Goal: Task Accomplishment & Management: Manage account settings

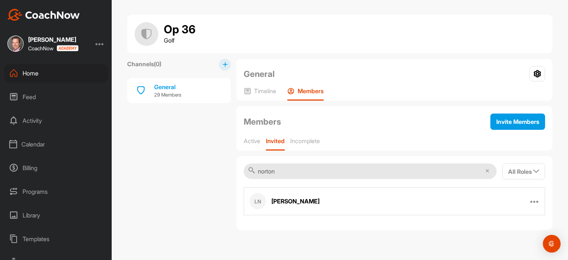
click at [486, 171] on icon at bounding box center [487, 171] width 4 height 4
click at [245, 141] on p "Active" at bounding box center [252, 140] width 17 height 7
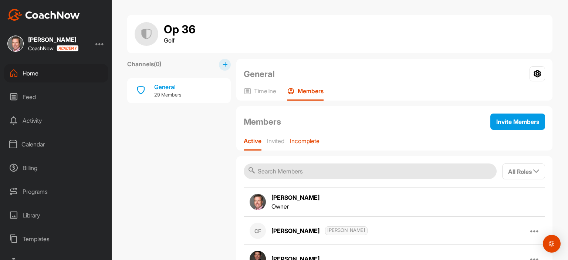
click at [309, 142] on p "Incomplete" at bounding box center [305, 140] width 30 height 7
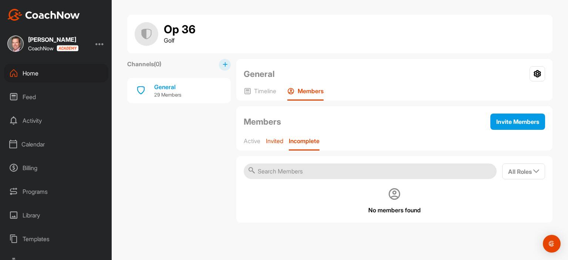
click at [277, 140] on p "Invited" at bounding box center [274, 140] width 17 height 7
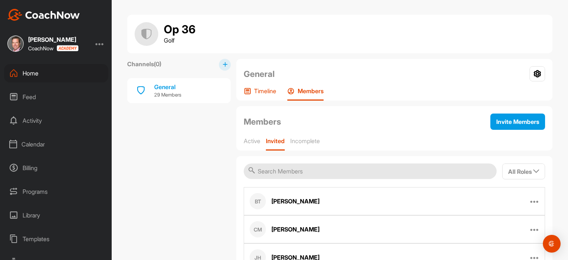
click at [261, 90] on p "Timeline" at bounding box center [265, 90] width 22 height 7
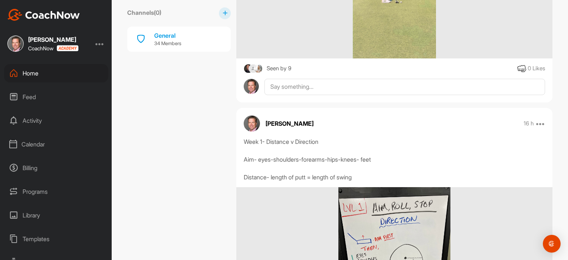
scroll to position [532, 0]
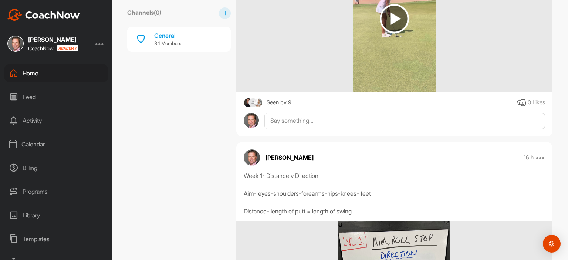
click at [278, 101] on div "Seen by 9" at bounding box center [279, 102] width 25 height 9
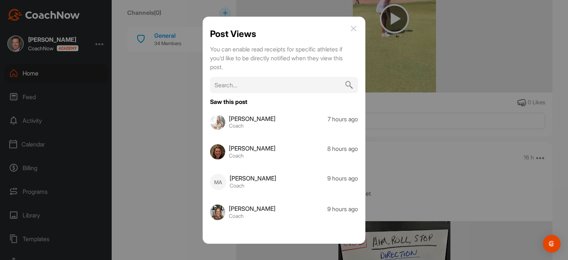
click at [351, 28] on img at bounding box center [353, 28] width 9 height 9
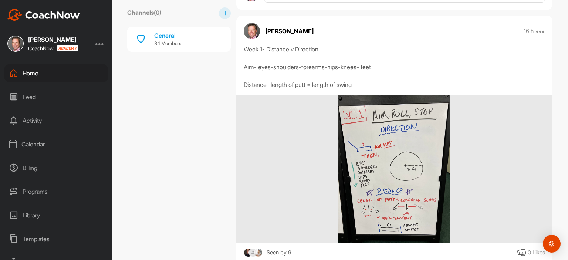
scroll to position [707, 0]
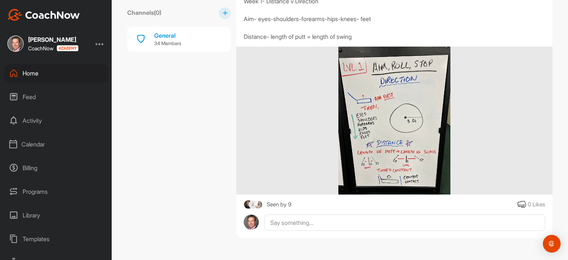
click at [244, 204] on img at bounding box center [248, 204] width 9 height 9
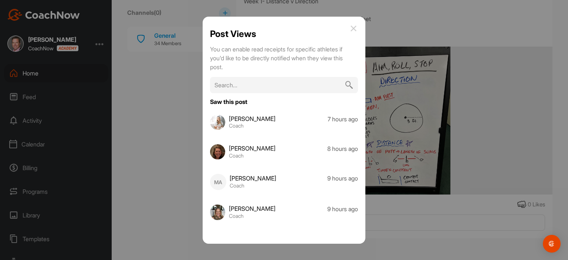
click at [257, 118] on h3 "[PERSON_NAME]" at bounding box center [252, 119] width 47 height 6
click at [354, 29] on img at bounding box center [353, 28] width 9 height 9
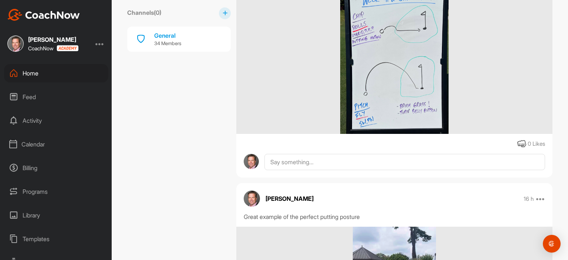
scroll to position [0, 0]
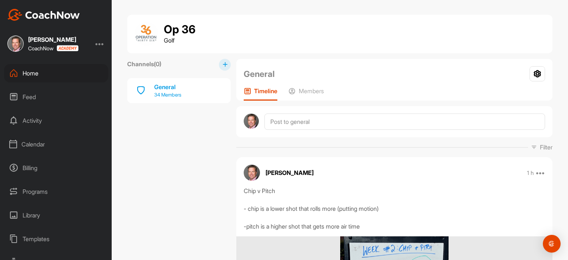
click at [188, 94] on div "General 34 Members" at bounding box center [178, 90] width 103 height 25
click at [305, 91] on p "Members" at bounding box center [311, 90] width 25 height 7
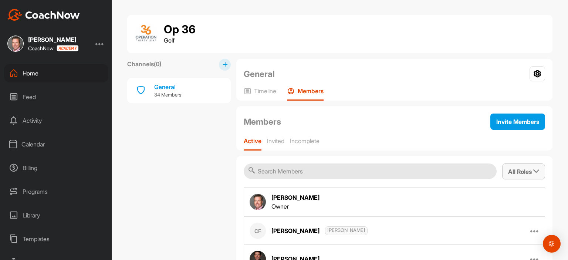
click at [533, 170] on icon "button" at bounding box center [536, 171] width 6 height 6
click at [486, 210] on input "Coaches/Admins" at bounding box center [488, 210] width 5 height 5
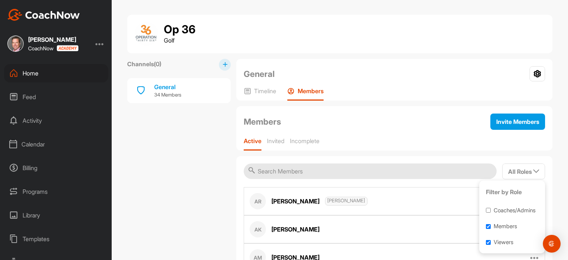
click at [486, 210] on input "Coaches/Admins" at bounding box center [488, 210] width 5 height 5
checkbox input "true"
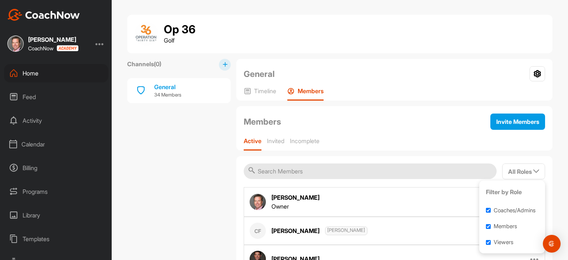
click at [486, 226] on input "Members" at bounding box center [488, 226] width 5 height 5
checkbox input "false"
click at [486, 243] on input "Viewers" at bounding box center [488, 242] width 5 height 5
checkbox input "false"
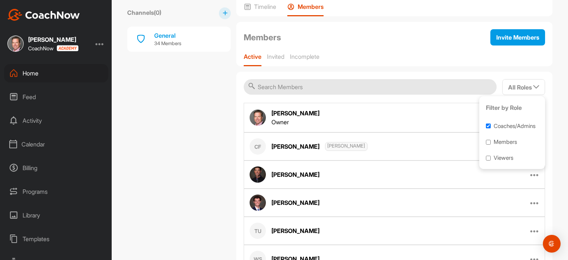
scroll to position [74, 0]
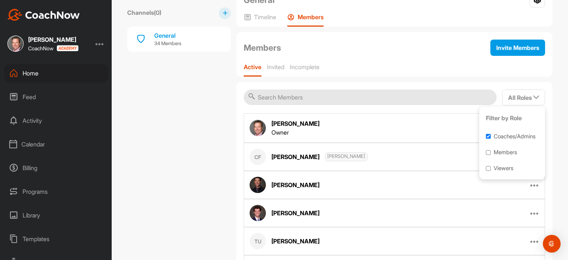
click at [486, 152] on input "Members" at bounding box center [488, 152] width 5 height 5
checkbox input "true"
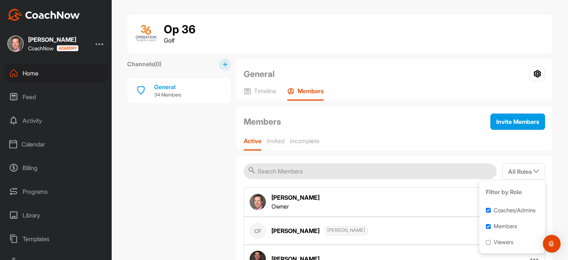
click at [486, 211] on input "Coaches/Admins" at bounding box center [488, 210] width 5 height 5
checkbox input "false"
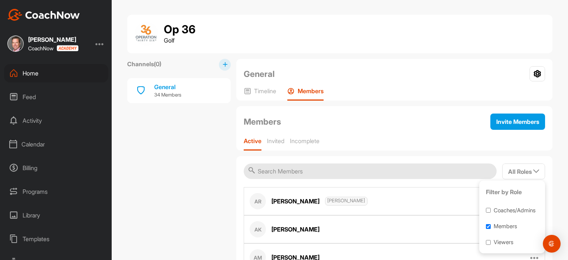
click at [486, 226] on input "Members" at bounding box center [488, 226] width 5 height 5
checkbox input "false"
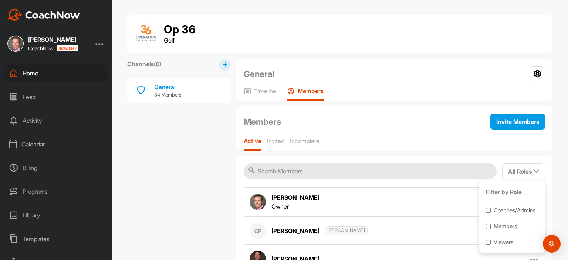
click at [486, 240] on input "Viewers" at bounding box center [488, 242] width 5 height 5
checkbox input "true"
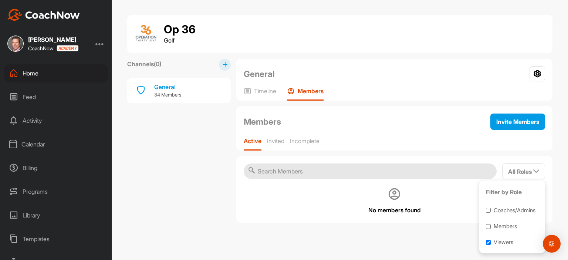
click at [486, 224] on input "Members" at bounding box center [488, 226] width 5 height 5
checkbox input "true"
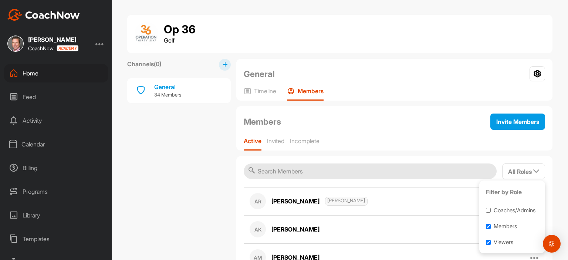
click at [486, 208] on input "Coaches/Admins" at bounding box center [488, 210] width 5 height 5
checkbox input "true"
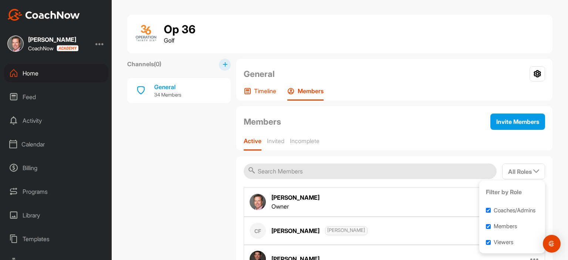
click at [248, 95] on div "Timeline" at bounding box center [260, 93] width 33 height 13
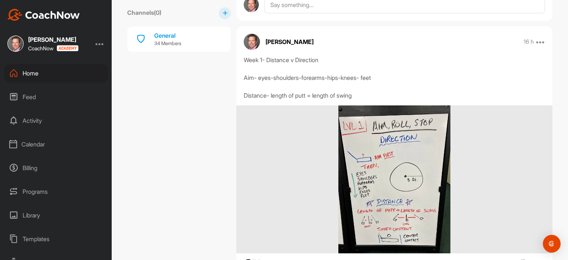
scroll to position [707, 0]
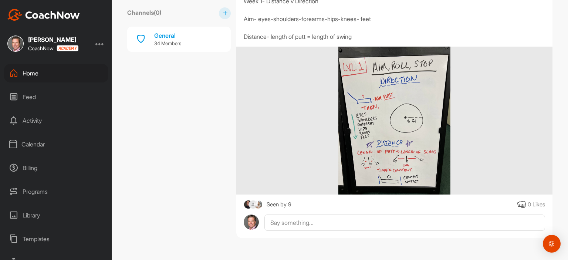
click at [254, 202] on img at bounding box center [258, 204] width 9 height 9
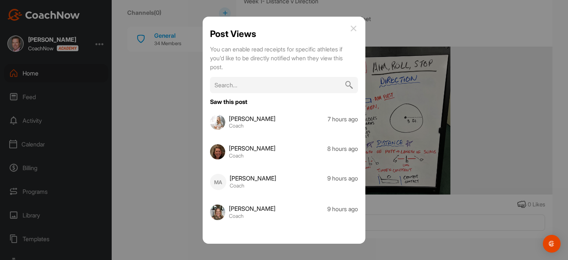
click at [350, 25] on img at bounding box center [353, 28] width 9 height 9
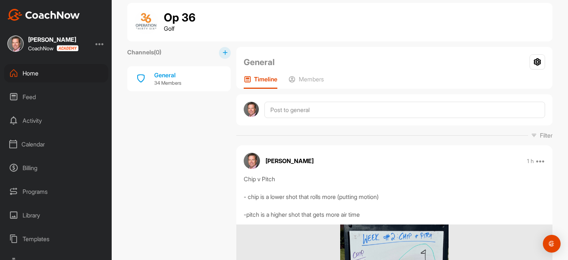
scroll to position [0, 0]
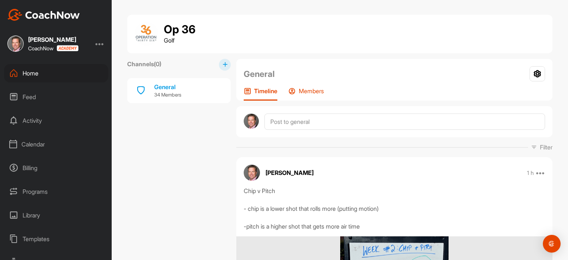
click at [311, 89] on p "Members" at bounding box center [311, 90] width 25 height 7
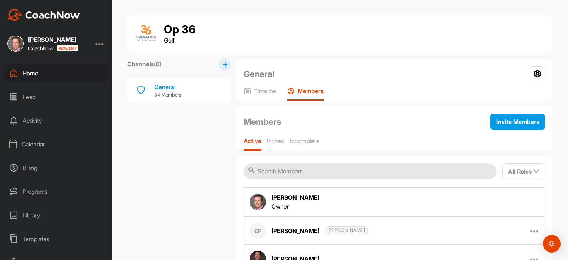
drag, startPoint x: 269, startPoint y: 162, endPoint x: 267, endPoint y: 172, distance: 9.8
click at [267, 172] on input "text" at bounding box center [370, 171] width 253 height 16
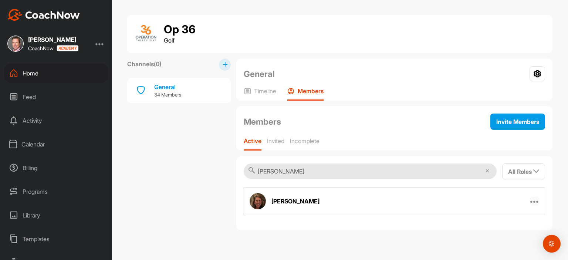
type input "[PERSON_NAME]"
click at [536, 201] on icon at bounding box center [534, 201] width 9 height 9
drag, startPoint x: 272, startPoint y: 170, endPoint x: 253, endPoint y: 170, distance: 19.2
click at [253, 170] on div "[PERSON_NAME]" at bounding box center [370, 171] width 253 height 16
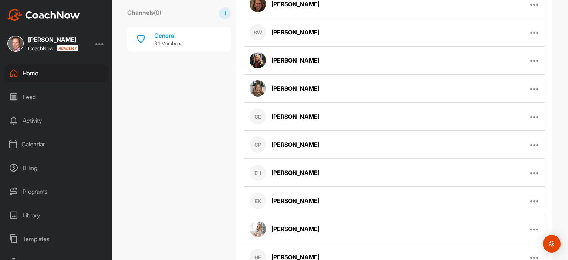
scroll to position [517, 0]
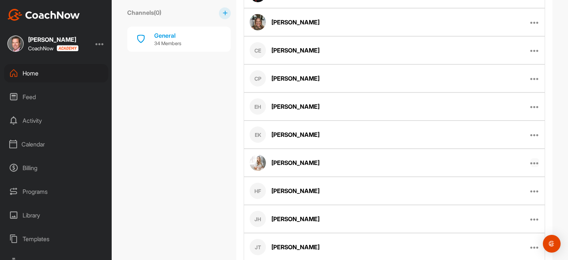
click at [534, 160] on icon at bounding box center [534, 162] width 9 height 9
click at [502, 184] on p "Edit Member" at bounding box center [495, 187] width 32 height 8
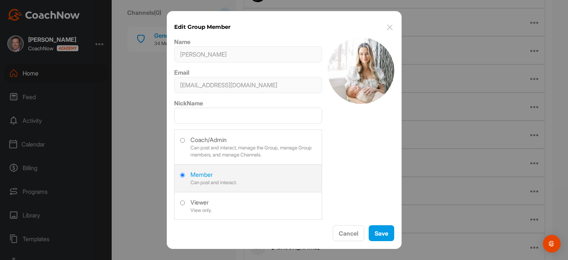
click at [388, 28] on img at bounding box center [389, 27] width 9 height 9
